Goal: Task Accomplishment & Management: Use online tool/utility

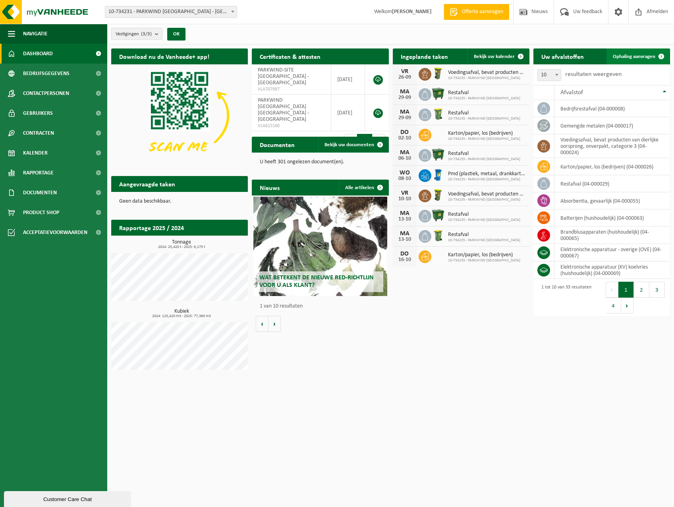
click at [653, 56] on span "Ophaling aanvragen" at bounding box center [634, 56] width 42 height 5
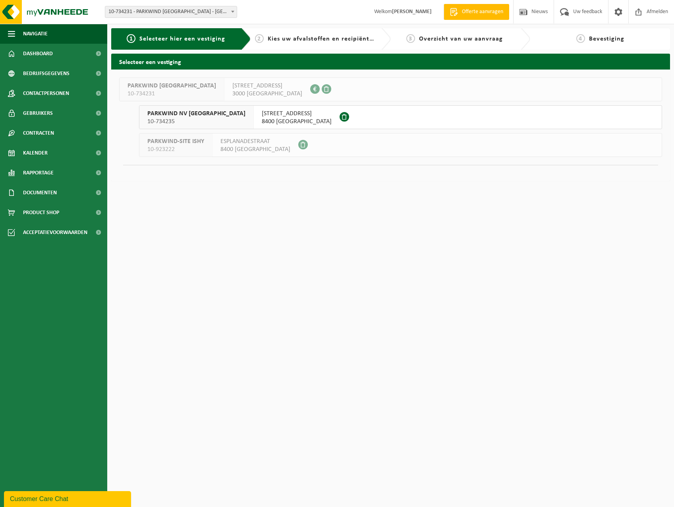
click at [283, 110] on span "[STREET_ADDRESS]" at bounding box center [297, 114] width 70 height 8
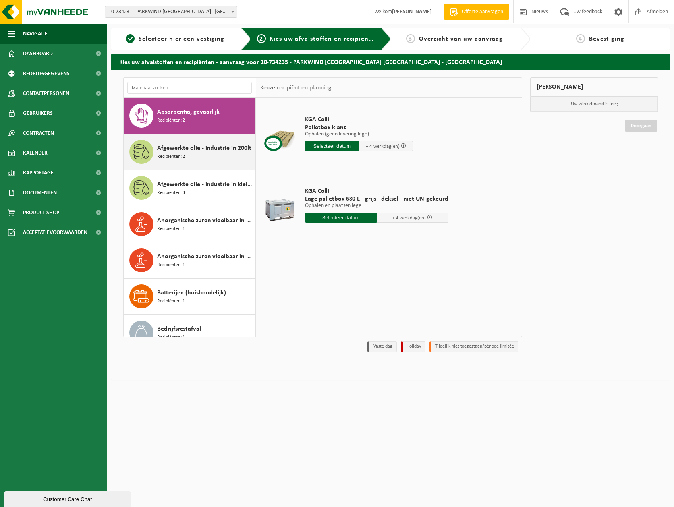
click at [193, 139] on div "Afgewerkte olie - industrie in 200lt Recipiënten: 2" at bounding box center [190, 152] width 132 height 36
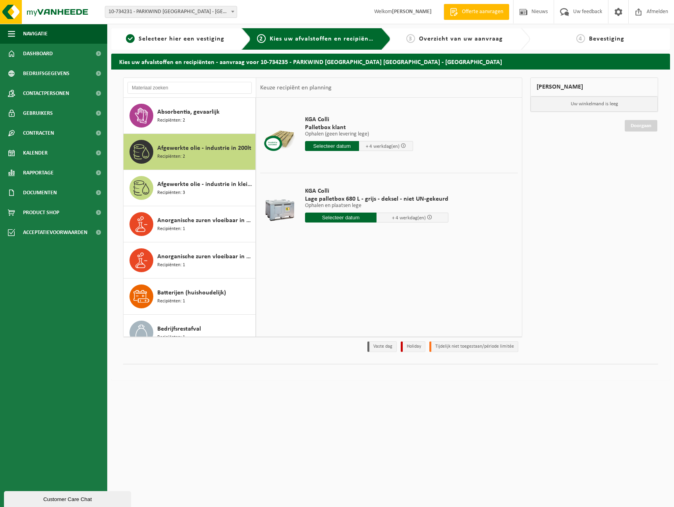
scroll to position [36, 0]
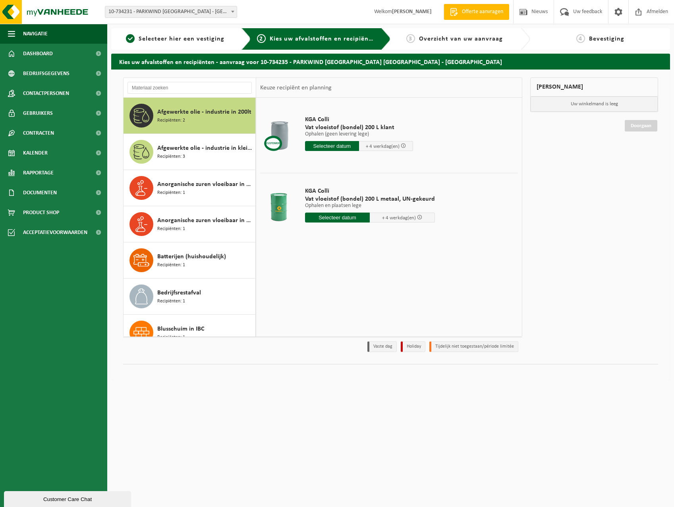
click at [193, 139] on div "Afgewerkte olie - industrie in kleinverpakking Recipiënten: 3" at bounding box center [190, 152] width 132 height 36
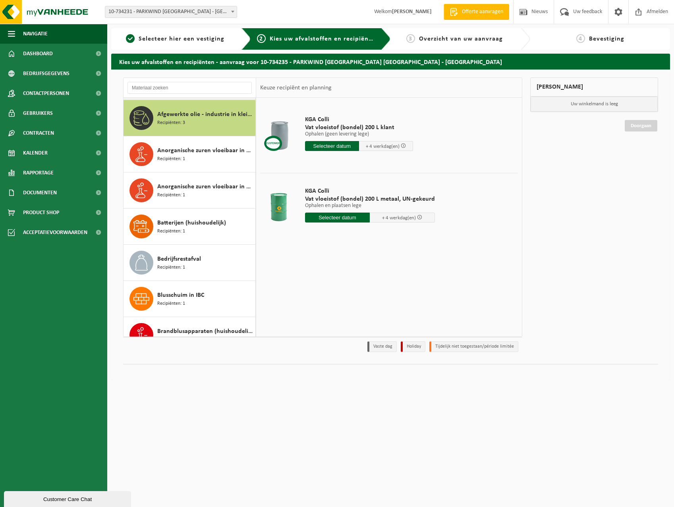
scroll to position [72, 0]
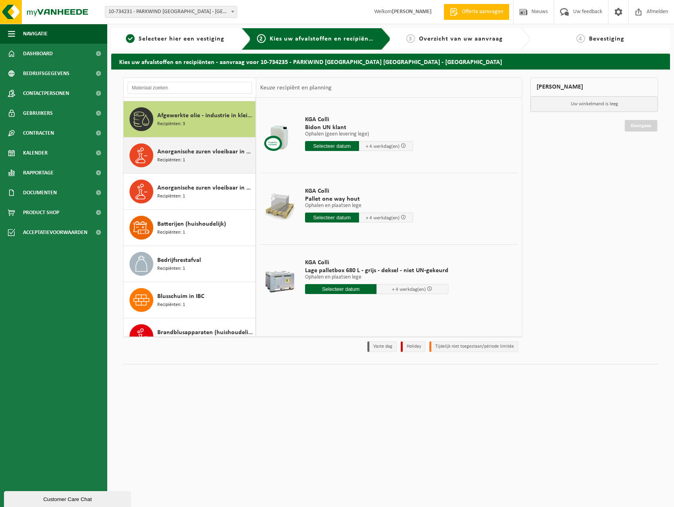
click at [213, 143] on div "Anorganische zuren vloeibaar in 200lt-vat Recipiënten: 1" at bounding box center [205, 155] width 96 height 24
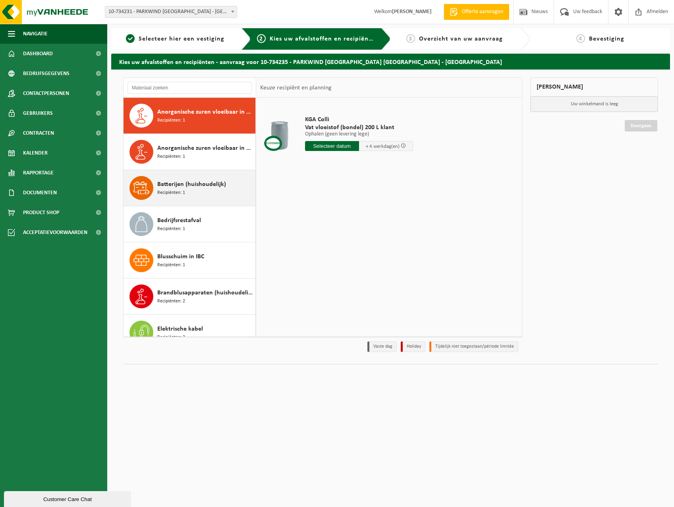
click at [205, 173] on div "Batterijen (huishoudelijk) Recipiënten: 1" at bounding box center [190, 188] width 132 height 36
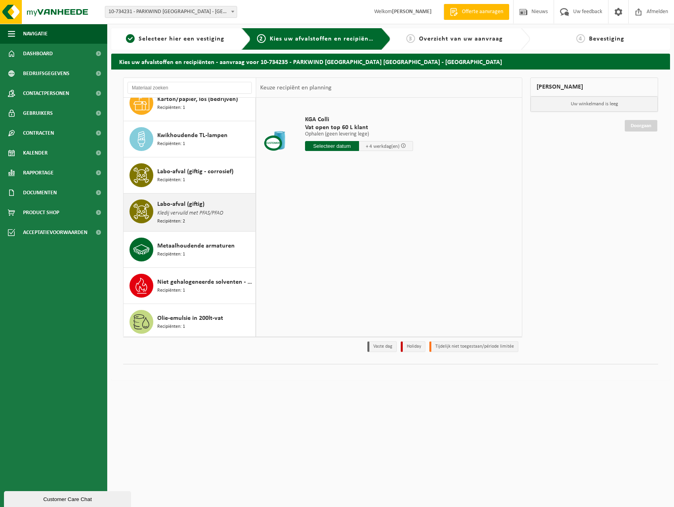
scroll to position [555, 0]
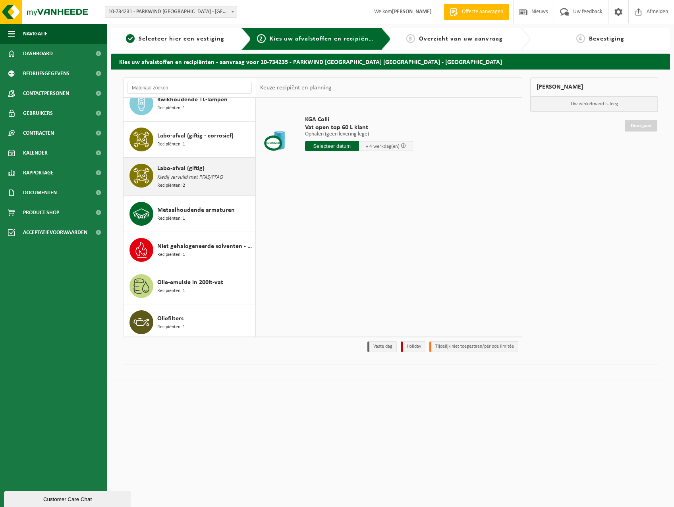
click at [184, 176] on span "Kledij vervuild met PFAS/PFAO" at bounding box center [190, 177] width 66 height 9
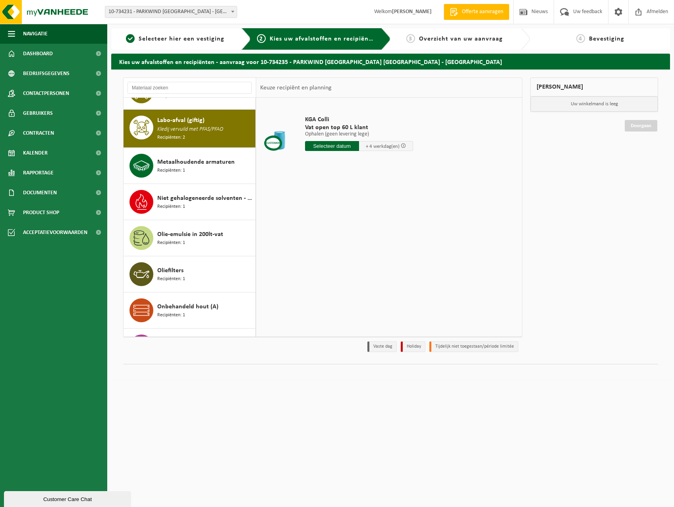
scroll to position [651, 0]
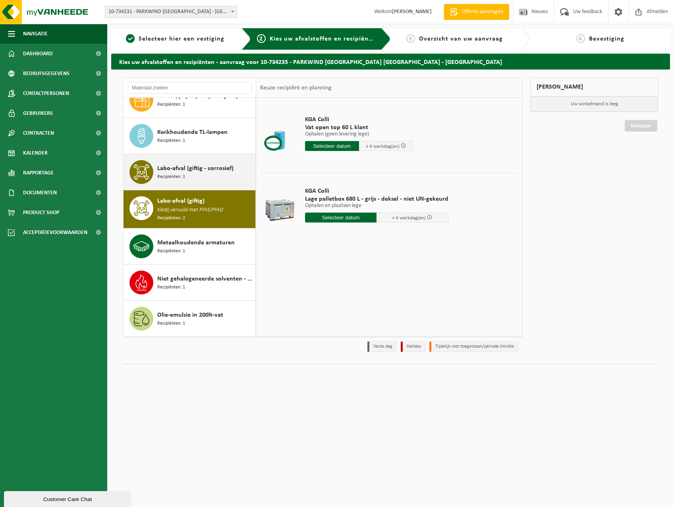
click at [184, 174] on span "Recipiënten: 1" at bounding box center [171, 177] width 28 height 8
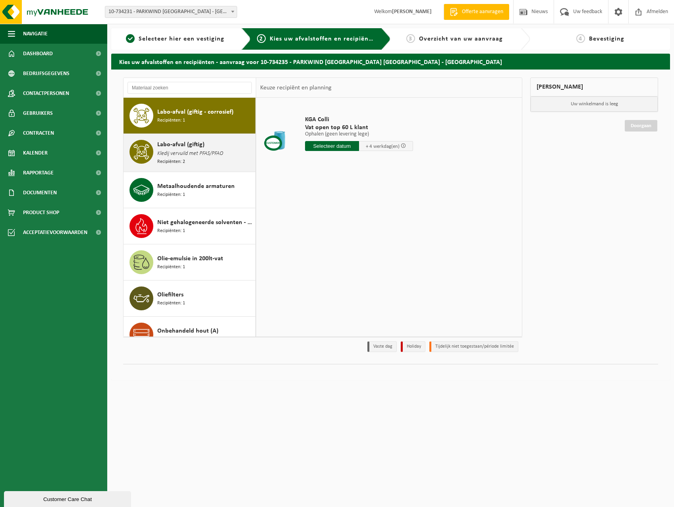
click at [189, 159] on div "Labo-afval (giftig) Kledij vervuild met PFAS/PFAO Recipiënten: 2" at bounding box center [205, 153] width 96 height 26
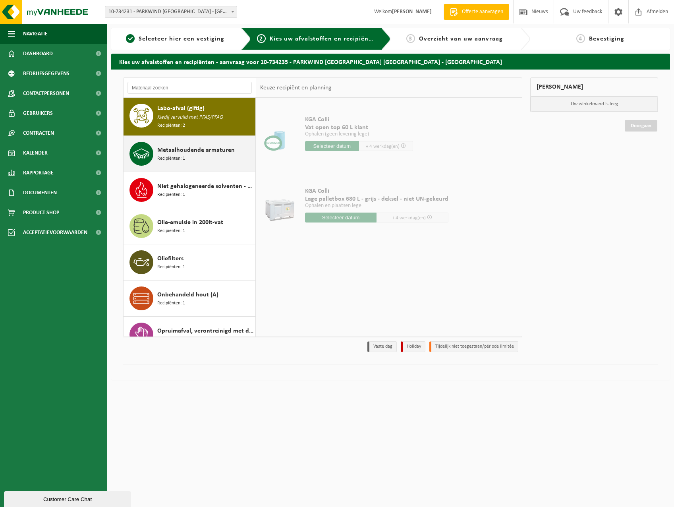
click at [201, 142] on div "Metaalhoudende armaturen Recipiënten: 1" at bounding box center [205, 154] width 96 height 24
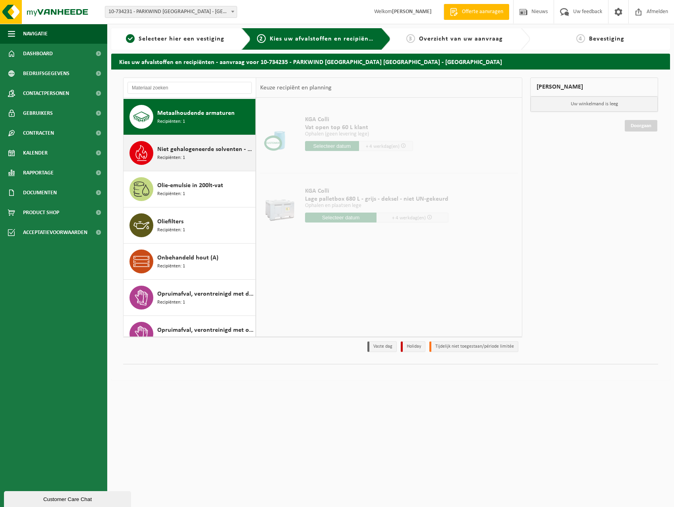
click at [199, 145] on span "Niet gehalogeneerde solventen - hoogcalorisch in kleinverpakking" at bounding box center [205, 150] width 96 height 10
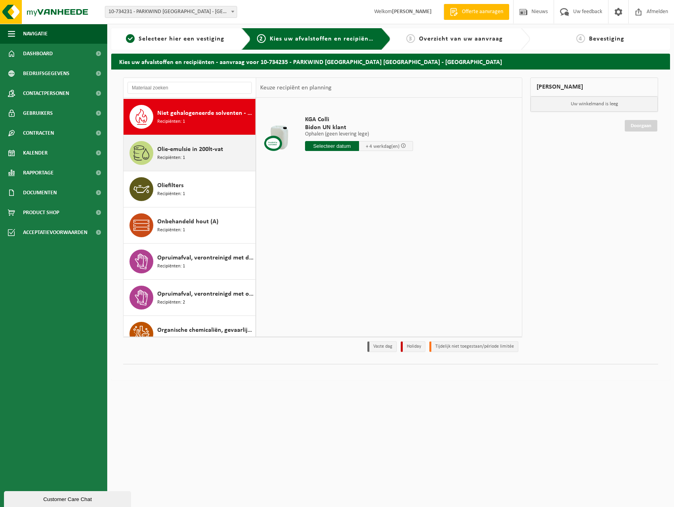
click at [199, 145] on span "Olie-emulsie in 200lt-vat" at bounding box center [190, 150] width 66 height 10
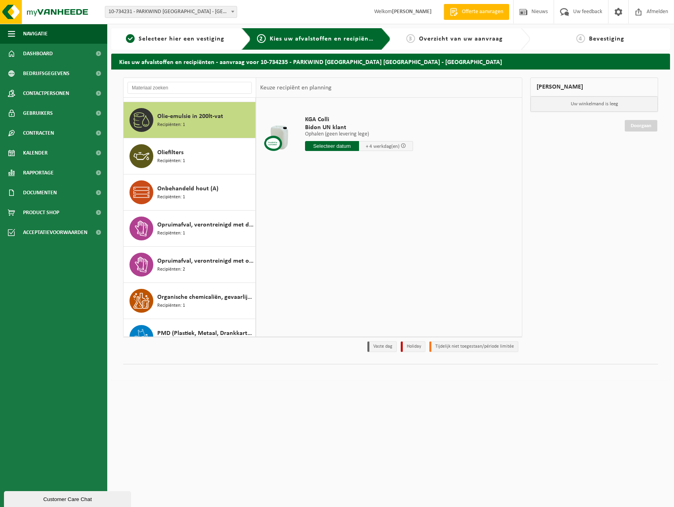
scroll to position [760, 0]
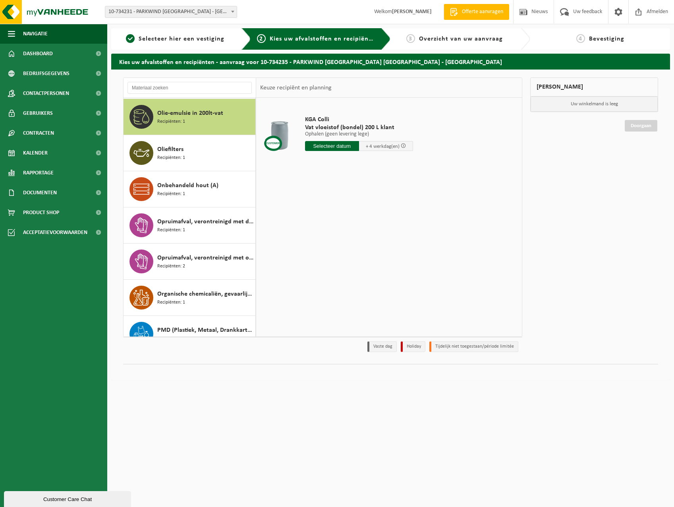
click at [199, 145] on div "Oliefilters Recipiënten: 1" at bounding box center [205, 153] width 96 height 24
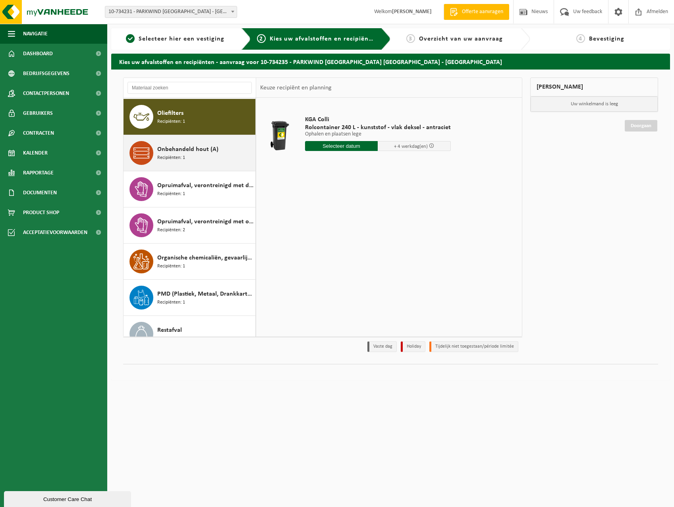
click at [199, 147] on span "Onbehandeld hout (A)" at bounding box center [187, 150] width 61 height 10
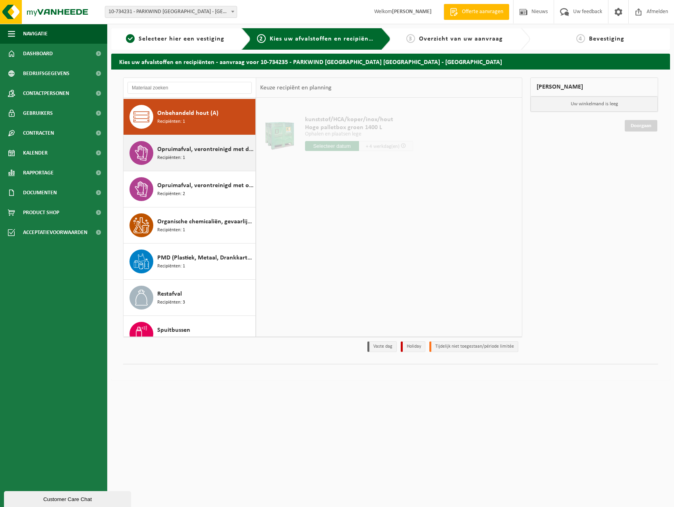
click at [199, 151] on span "Opruimafval, verontreinigd met diverse gevaarlijke afvalstoffen" at bounding box center [205, 150] width 96 height 10
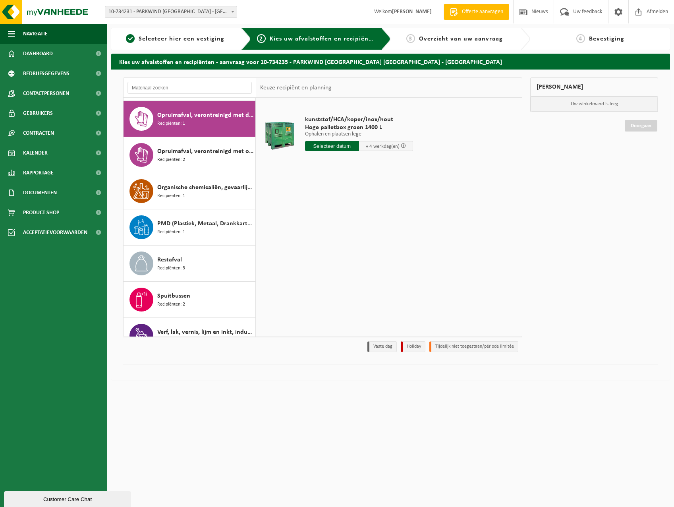
scroll to position [868, 0]
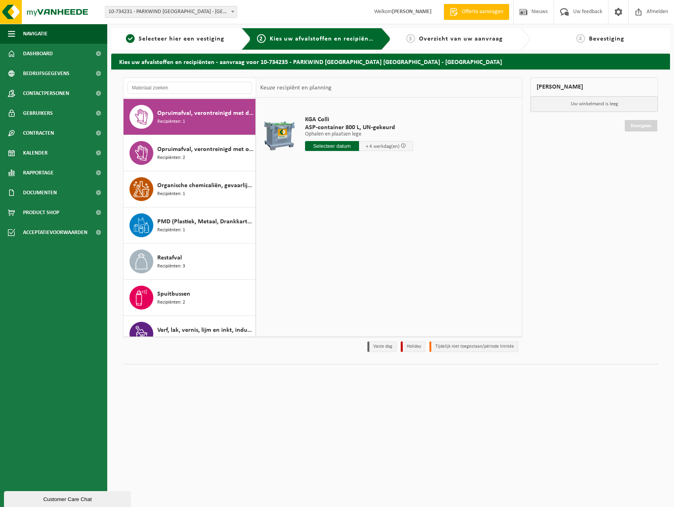
click at [175, 81] on div at bounding box center [190, 88] width 133 height 20
click at [174, 85] on input "text" at bounding box center [189, 88] width 124 height 12
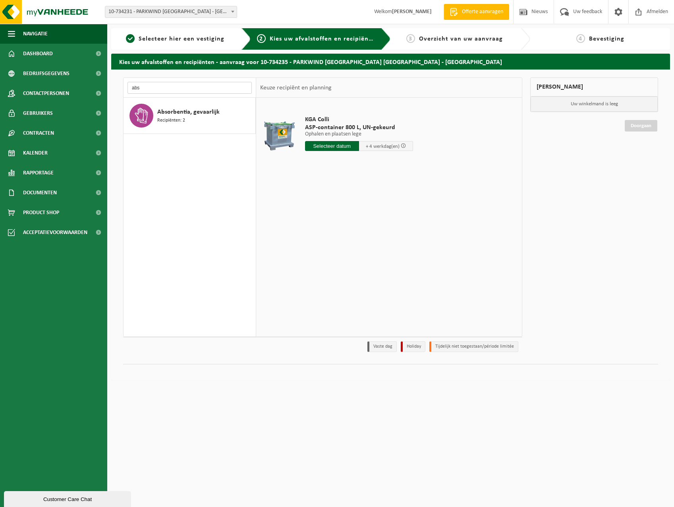
scroll to position [0, 0]
type input "absor"
click at [168, 141] on div "Absorbentia, gevaarlijk Recipiënten: 2 Afgewerkte olie - industrie in 200lt Rec…" at bounding box center [190, 217] width 133 height 239
click at [171, 127] on div "Absorbentia, gevaarlijk Recipiënten: 2" at bounding box center [190, 116] width 132 height 36
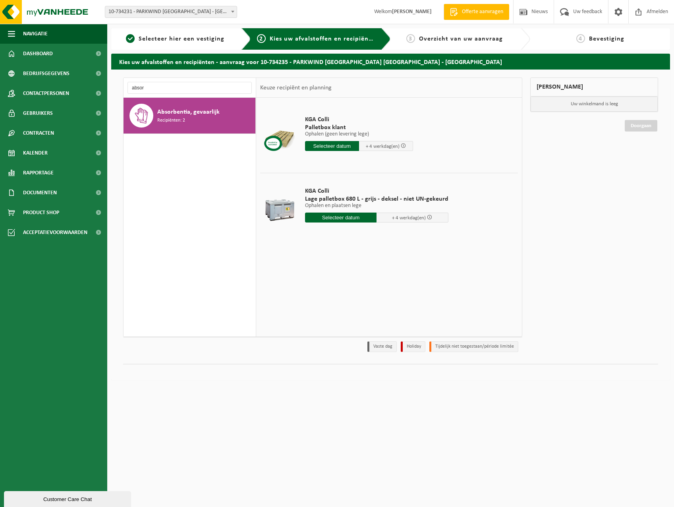
click at [227, 162] on div "Absorbentia, gevaarlijk Recipiënten: 2 Afgewerkte olie - industrie in 200lt Rec…" at bounding box center [190, 217] width 133 height 239
click at [273, 148] on div at bounding box center [279, 136] width 35 height 32
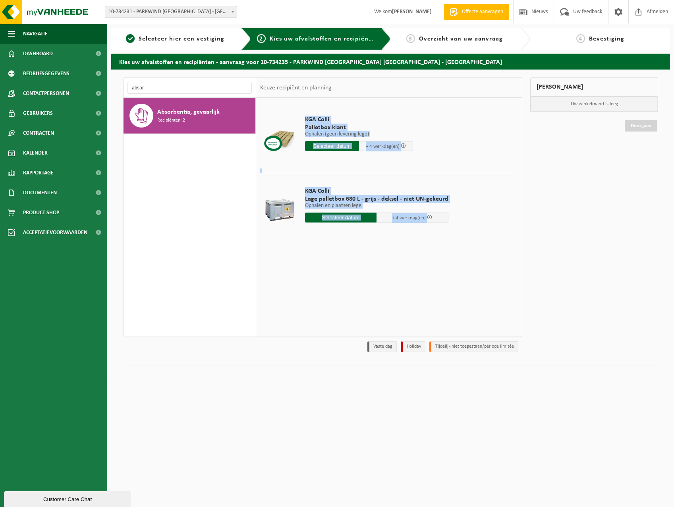
drag, startPoint x: 273, startPoint y: 148, endPoint x: 431, endPoint y: 222, distance: 174.5
click at [431, 222] on tbody "KGA Colli Palletbox klant Ophalen (geen levering lege) Ophalen (geen levering l…" at bounding box center [389, 173] width 258 height 143
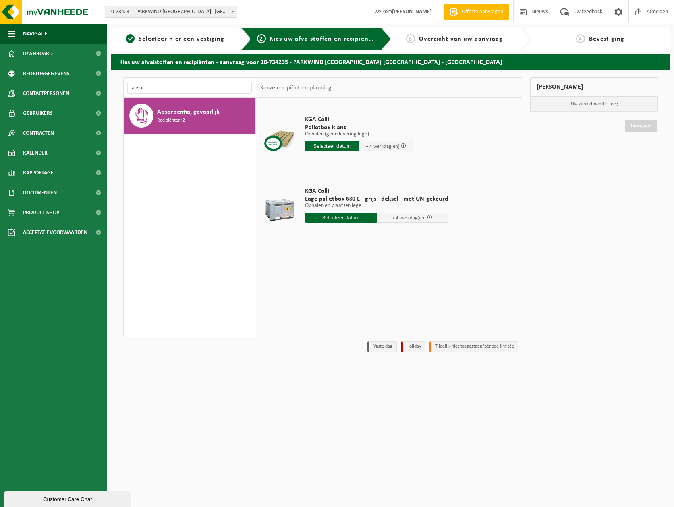
drag, startPoint x: 431, startPoint y: 222, endPoint x: 409, endPoint y: 273, distance: 55.7
click at [409, 273] on div "KGA Colli Palletbox klant Ophalen (geen levering lege) Ophalen (geen levering l…" at bounding box center [389, 217] width 266 height 238
click at [366, 175] on td "KGA Colli Lage palletbox 680 L - grijs - deksel - niet UN-gekeurd Ophalen en pl…" at bounding box center [408, 207] width 219 height 68
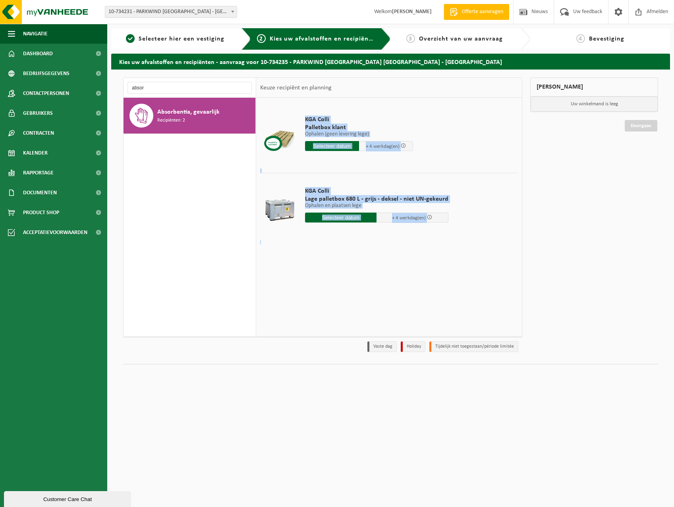
drag, startPoint x: 283, startPoint y: 108, endPoint x: 457, endPoint y: 241, distance: 218.8
click at [457, 241] on tbody "KGA Colli Palletbox klant Ophalen (geen levering lege) Ophalen (geen levering l…" at bounding box center [389, 173] width 258 height 143
drag, startPoint x: 457, startPoint y: 241, endPoint x: 511, endPoint y: 170, distance: 88.7
click at [511, 170] on td at bounding box center [389, 171] width 258 height 4
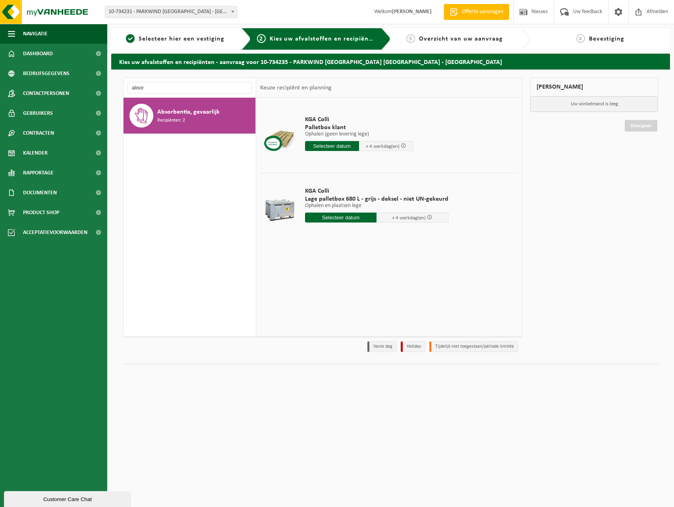
drag, startPoint x: 295, startPoint y: 118, endPoint x: 436, endPoint y: 268, distance: 205.9
click at [436, 268] on div "KGA Colli Palletbox klant Ophalen (geen levering lege) Ophalen (geen levering l…" at bounding box center [389, 217] width 266 height 238
drag, startPoint x: 436, startPoint y: 268, endPoint x: 403, endPoint y: 266, distance: 32.6
drag, startPoint x: 403, startPoint y: 266, endPoint x: 355, endPoint y: 229, distance: 61.5
click at [355, 229] on div "KGA Colli Lage palletbox 680 L - grijs - deksel - niet UN-gekeurd Ophalen en pl…" at bounding box center [376, 206] width 151 height 55
